Goal: Information Seeking & Learning: Understand process/instructions

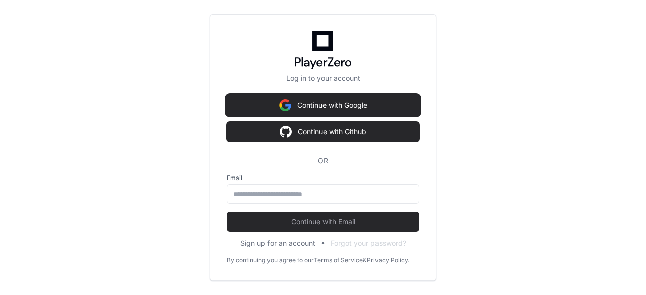
click at [333, 102] on button "Continue with Google" at bounding box center [323, 105] width 193 height 20
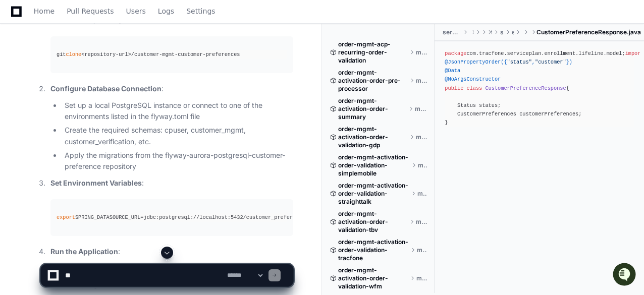
scroll to position [1534, 0]
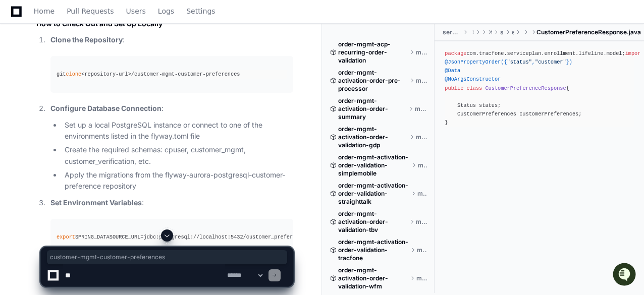
drag, startPoint x: 133, startPoint y: 101, endPoint x: 240, endPoint y: 99, distance: 107.5
click at [240, 79] on div "git clone <repository-url>/customer-mgmt-customer-preferences" at bounding box center [172, 74] width 231 height 9
copy div "customer-mgmt-customer-preferences"
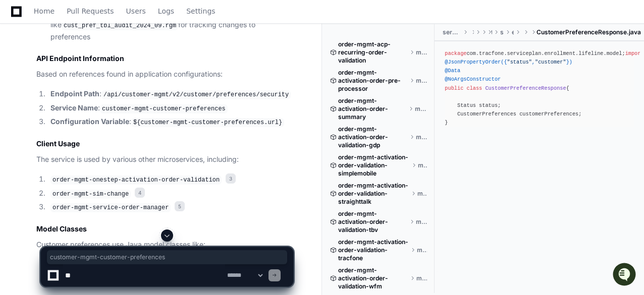
scroll to position [1254, 0]
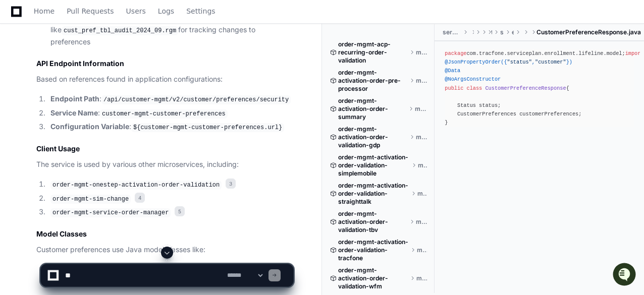
click at [169, 133] on ol "Endpoint Path : /api/customer-mgmt/v2/customer/preferences/security Service Nam…" at bounding box center [164, 113] width 257 height 40
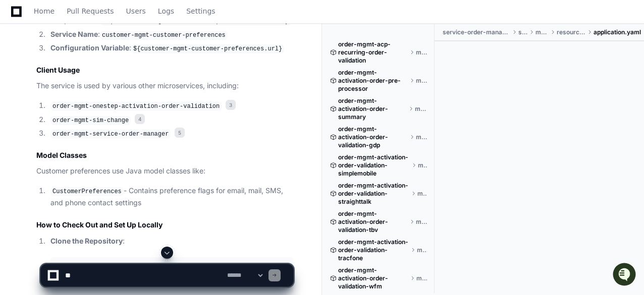
scroll to position [1353, 0]
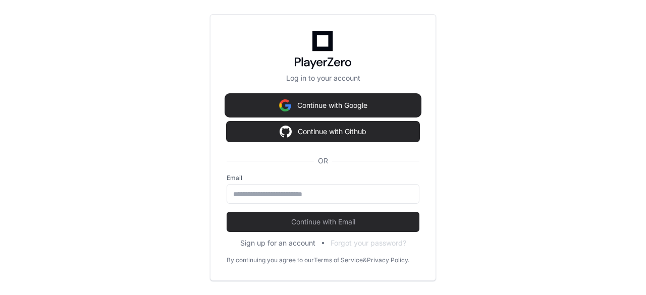
click at [350, 100] on button "Continue with Google" at bounding box center [323, 105] width 193 height 20
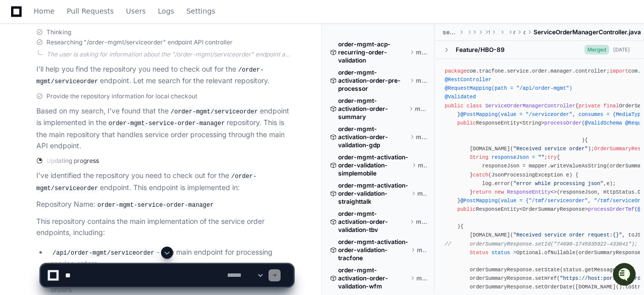
scroll to position [485, 0]
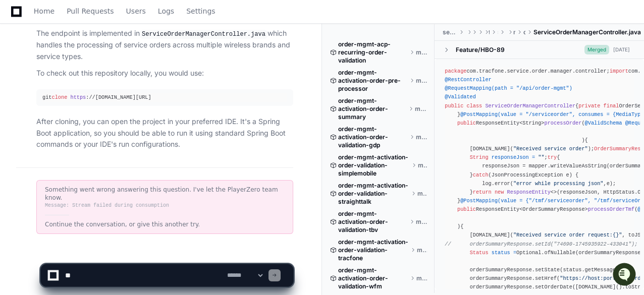
click at [220, 72] on p "To check out this repository locally, you would use:" at bounding box center [164, 74] width 257 height 12
click at [252, 72] on p "To check out this repository locally, you would use:" at bounding box center [164, 74] width 257 height 12
click at [207, 93] on div "git clone https ://[DOMAIN_NAME][URL]" at bounding box center [164, 97] width 245 height 9
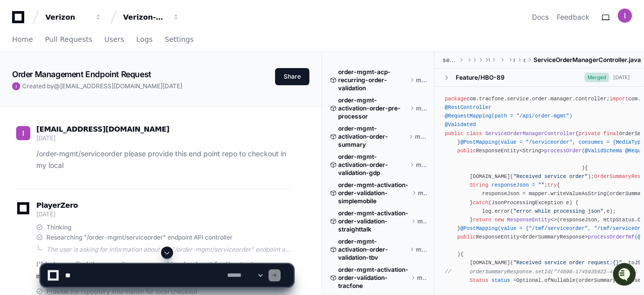
scroll to position [20, 0]
